Goal: Entertainment & Leisure: Consume media (video, audio)

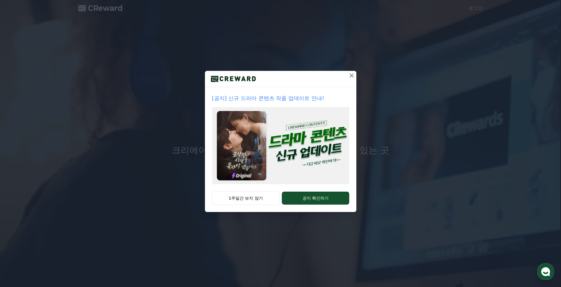
click at [272, 98] on p "[공지] 신규 드라마 콘텐츠 작품 업데이트 안내!" at bounding box center [280, 98] width 137 height 8
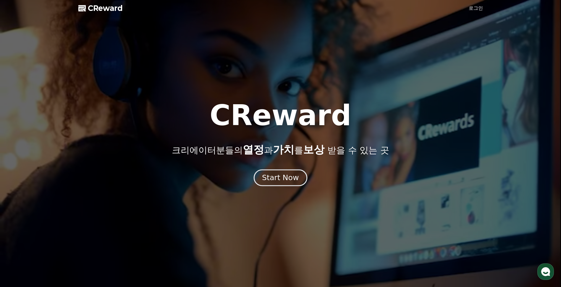
click at [275, 183] on div "Start Now" at bounding box center [280, 178] width 37 height 10
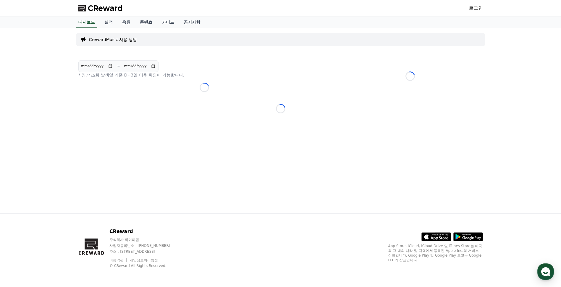
click at [479, 8] on link "로그인" at bounding box center [475, 8] width 14 height 7
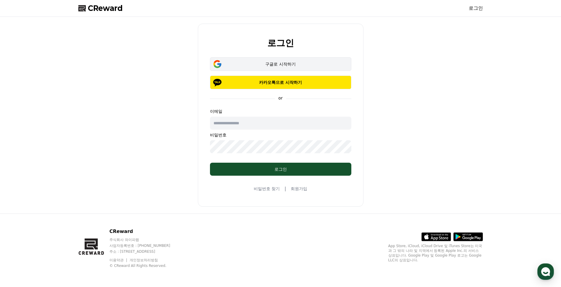
click at [274, 64] on div "구글로 시작하기" at bounding box center [280, 64] width 124 height 6
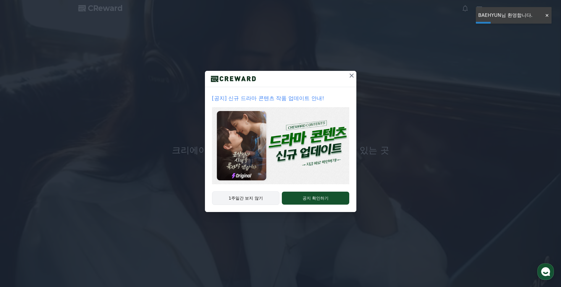
click at [255, 198] on button "1주일간 보지 않기" at bounding box center [246, 199] width 68 height 14
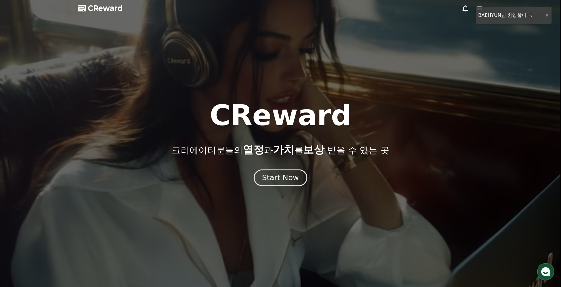
click at [268, 181] on div "Start Now" at bounding box center [280, 178] width 37 height 10
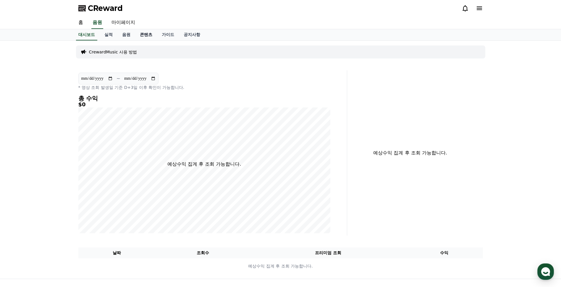
click at [142, 35] on link "콘텐츠" at bounding box center [146, 34] width 22 height 11
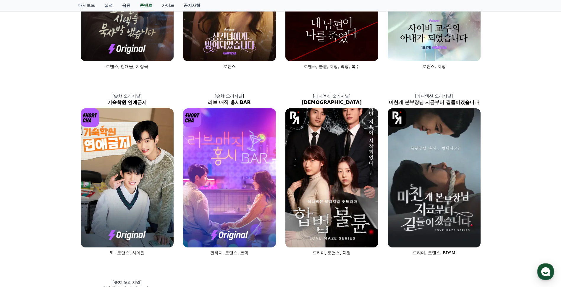
scroll to position [148, 0]
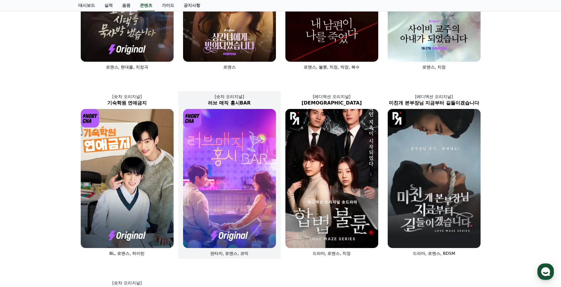
click at [229, 171] on img at bounding box center [229, 178] width 93 height 139
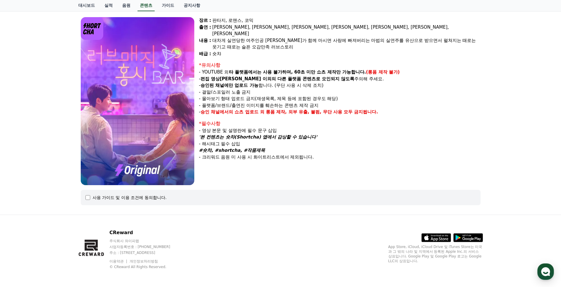
scroll to position [47, 0]
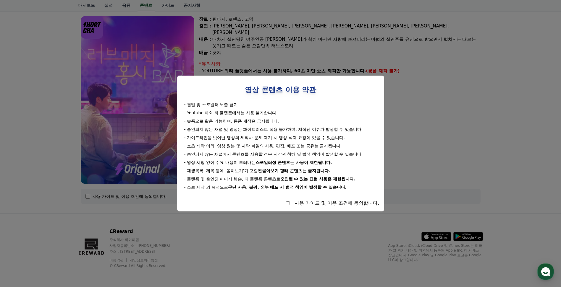
select select
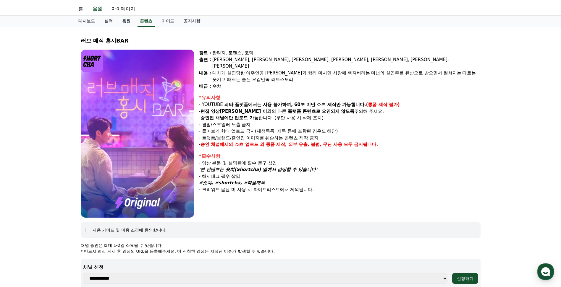
scroll to position [0, 0]
